Goal: Check status: Check status

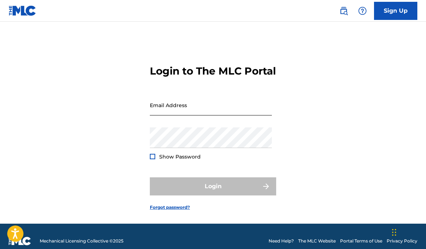
click at [242, 115] on input "Email Address" at bounding box center [211, 105] width 122 height 21
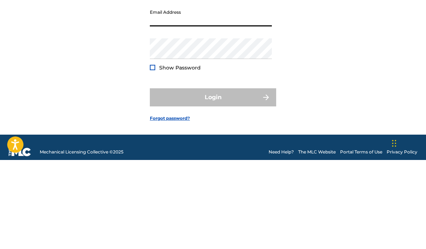
scroll to position [40, 0]
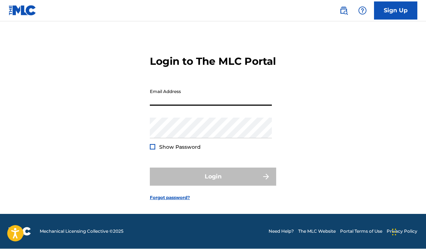
type input "[EMAIL_ADDRESS][DOMAIN_NAME]"
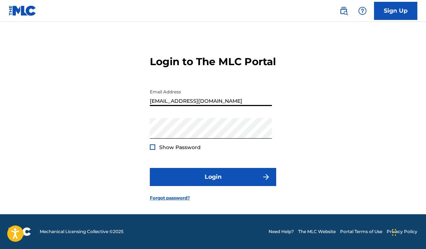
scroll to position [0, 0]
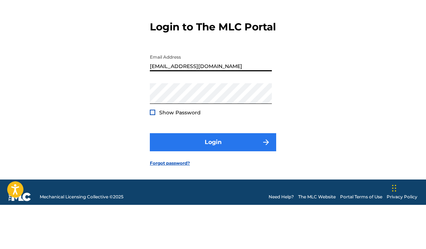
click at [238, 177] on button "Login" at bounding box center [213, 186] width 126 height 18
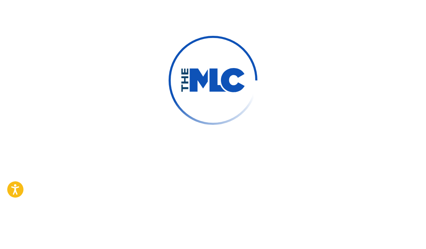
scroll to position [40, 0]
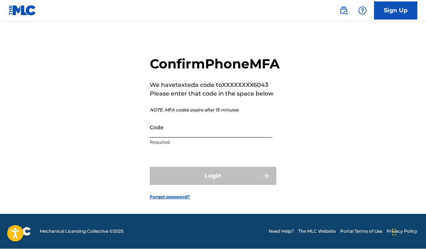
click at [181, 117] on input "Code" at bounding box center [211, 127] width 122 height 21
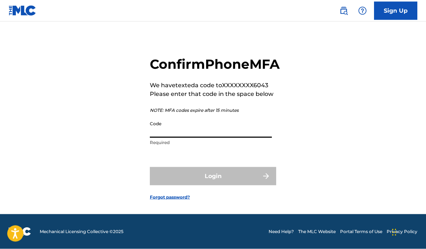
click at [226, 124] on input "Code" at bounding box center [211, 127] width 122 height 21
click at [228, 129] on input "Code" at bounding box center [211, 127] width 122 height 21
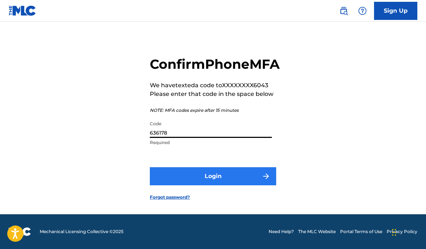
type input "636178"
click at [242, 169] on button "Login" at bounding box center [213, 176] width 126 height 18
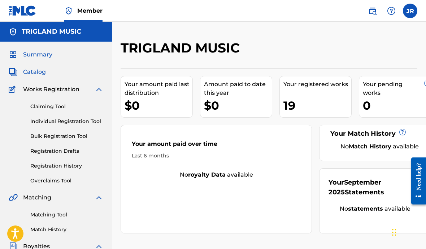
click at [16, 71] on img at bounding box center [13, 72] width 9 height 9
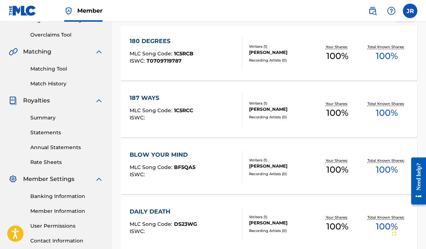
scroll to position [139, 0]
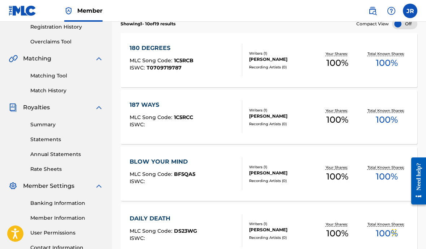
click at [29, 127] on div "Summary Statements Annual Statements Rate Sheets" at bounding box center [56, 142] width 95 height 61
click at [36, 126] on link "Summary" at bounding box center [66, 125] width 73 height 8
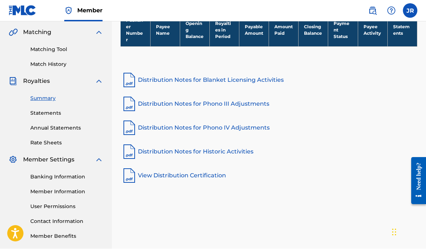
scroll to position [167, 0]
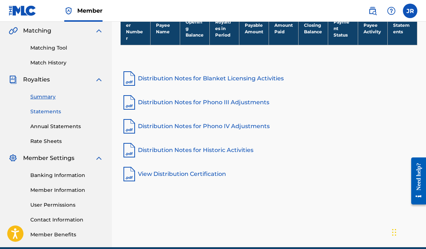
click at [30, 115] on link "Statements" at bounding box center [66, 112] width 73 height 8
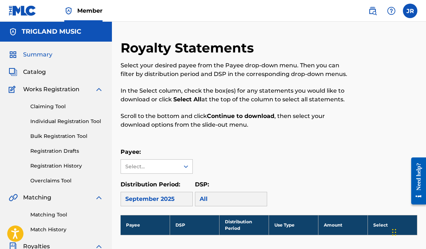
click at [23, 55] on span "Summary" at bounding box center [37, 54] width 29 height 9
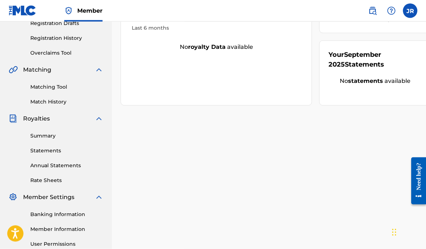
scroll to position [169, 0]
